Goal: Information Seeking & Learning: Learn about a topic

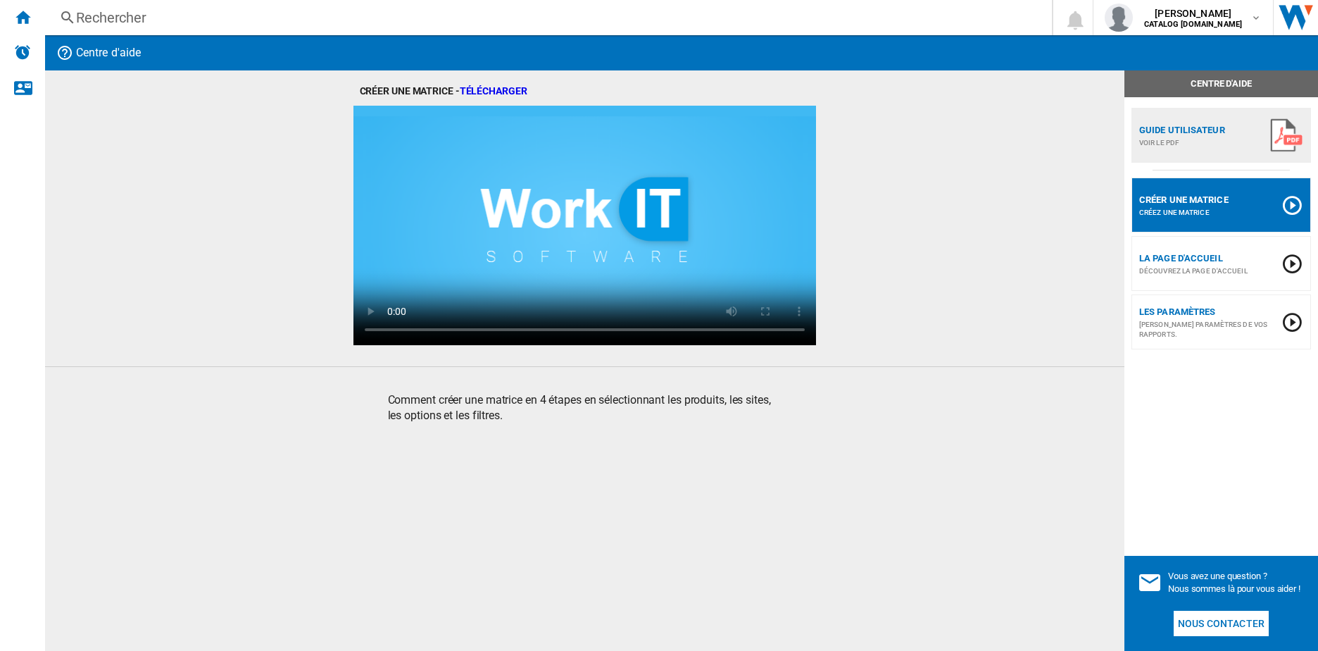
click at [159, 15] on div "Rechercher" at bounding box center [545, 18] width 939 height 20
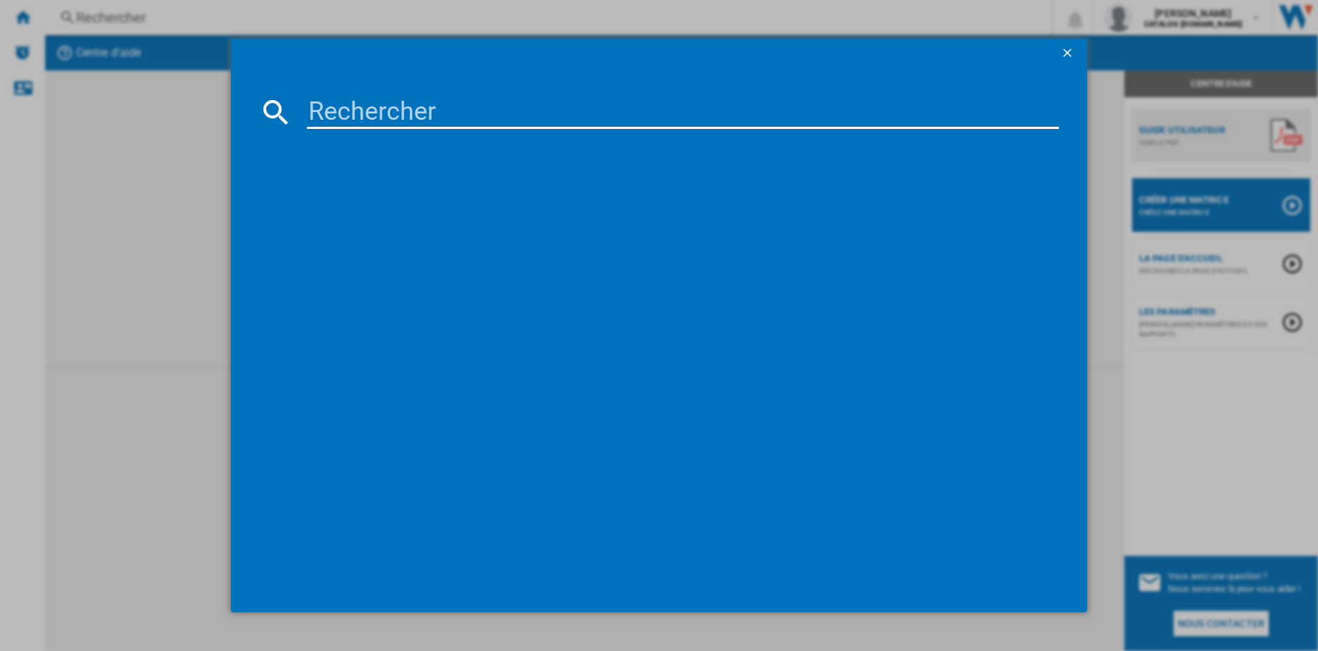
click at [342, 107] on input at bounding box center [683, 112] width 753 height 34
type input "lm190"
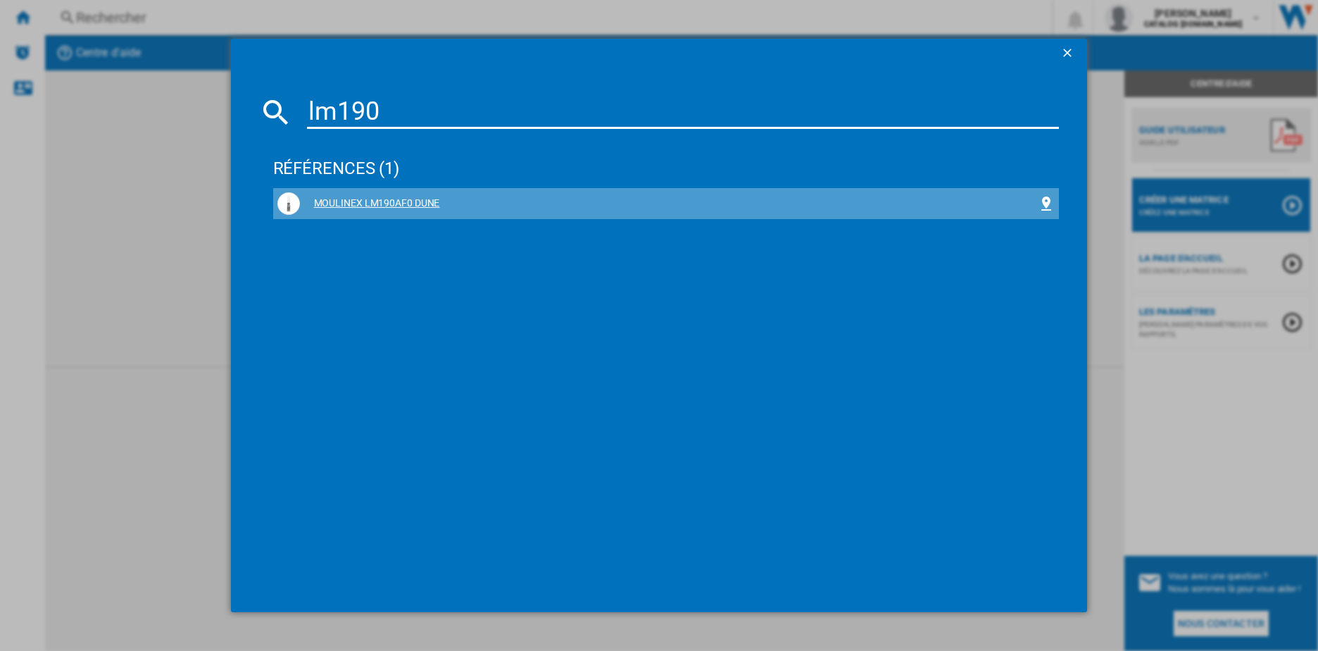
click at [351, 201] on div "MOULINEX LM190AF0 DUNE" at bounding box center [669, 203] width 739 height 14
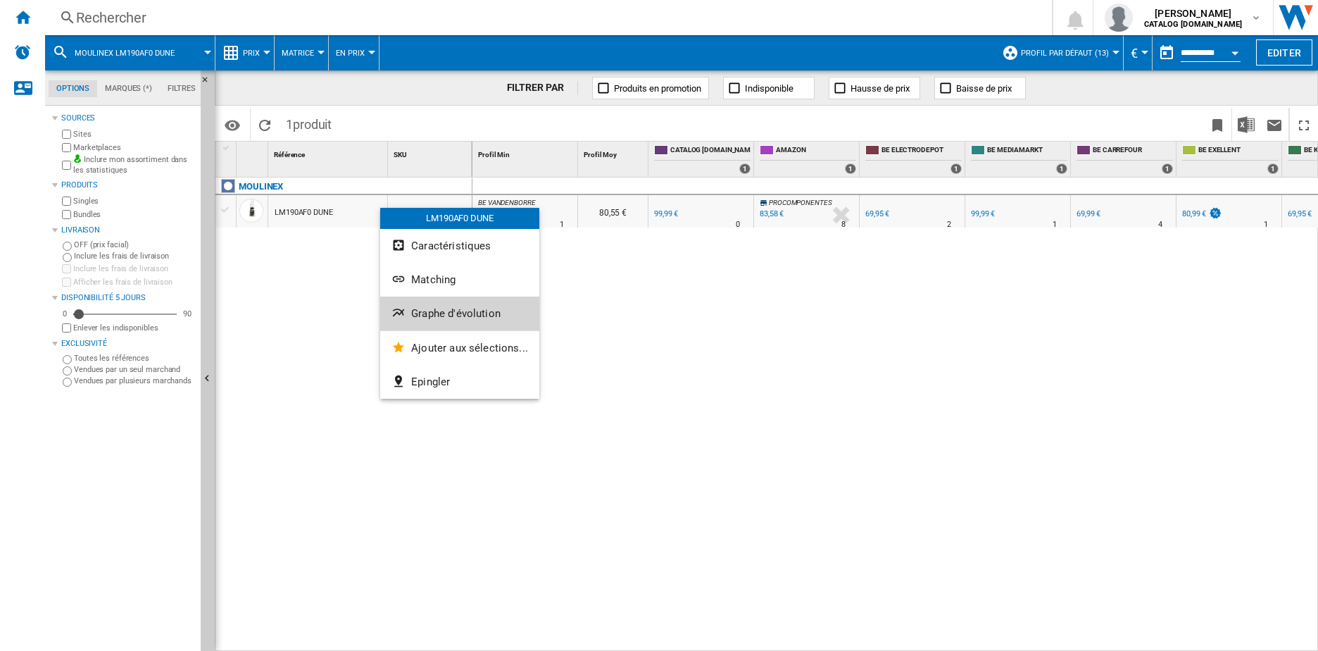
click at [470, 314] on span "Graphe d'évolution" at bounding box center [455, 313] width 89 height 13
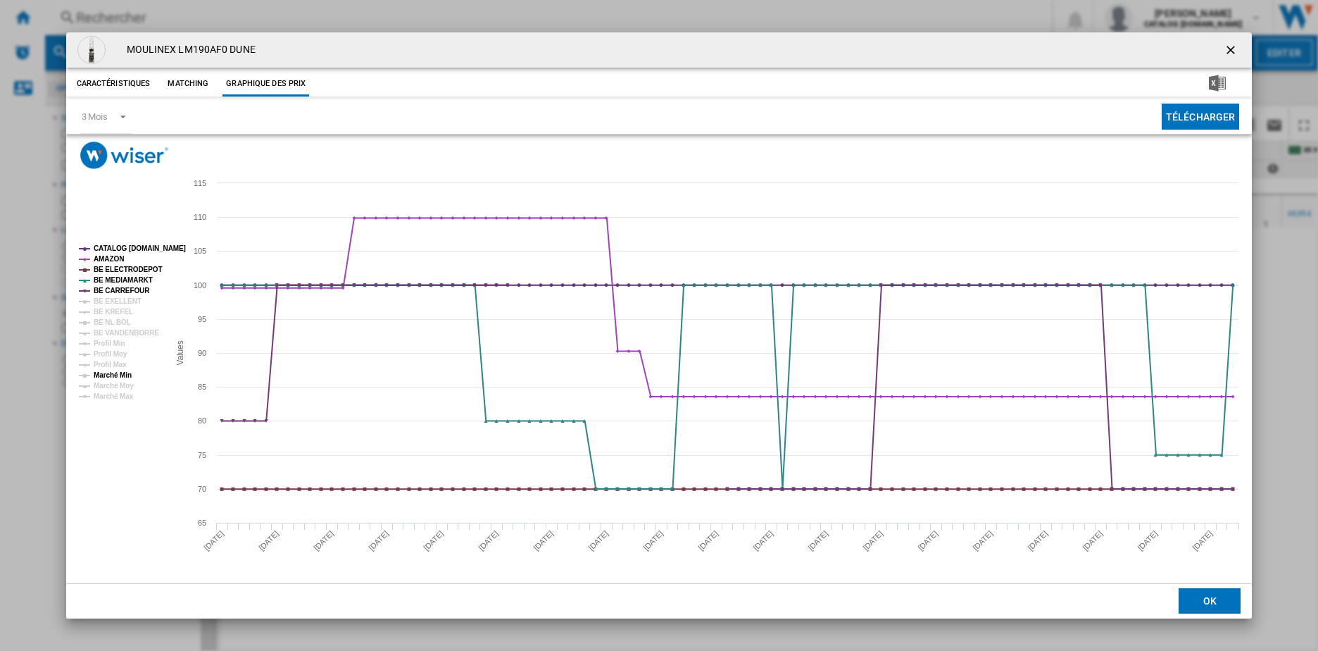
click at [118, 375] on tspan "Marché Min" at bounding box center [113, 375] width 38 height 8
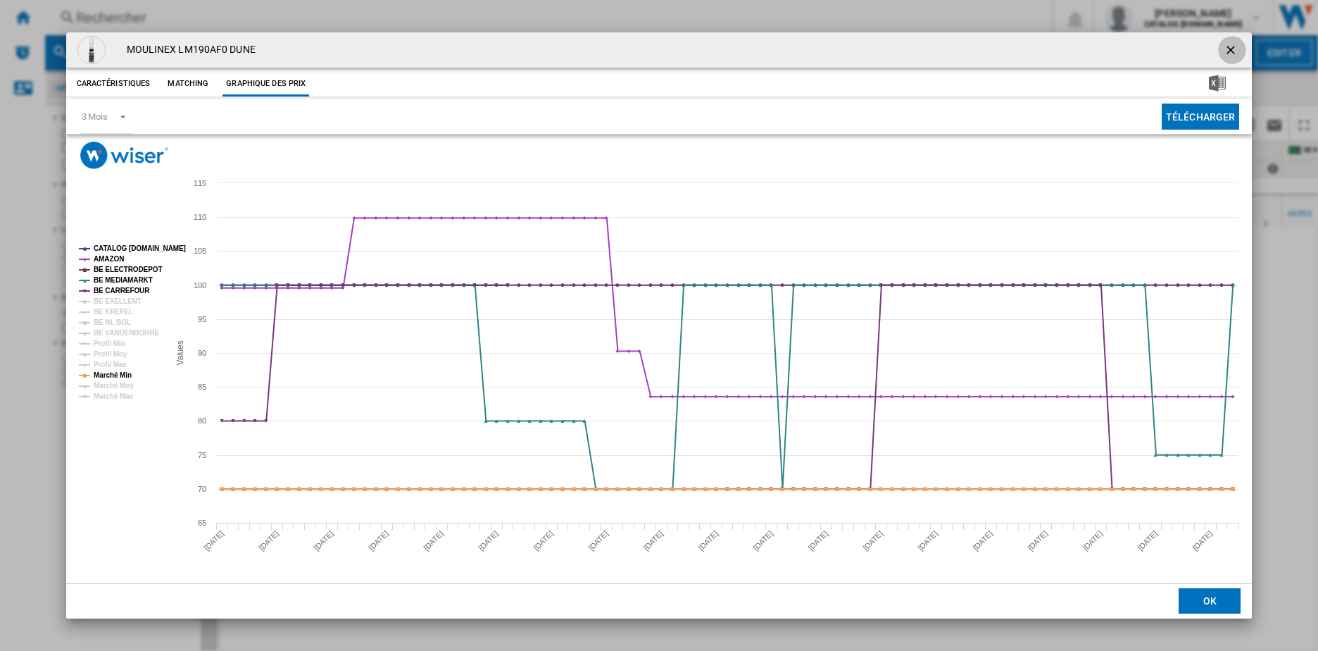
click at [1233, 45] on ng-md-icon "getI18NText('BUTTONS.CLOSE_DIALOG')" at bounding box center [1232, 51] width 17 height 17
